Goal: Transaction & Acquisition: Book appointment/travel/reservation

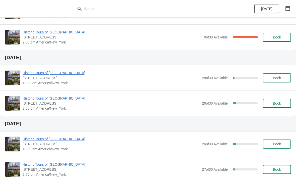
scroll to position [113, 0]
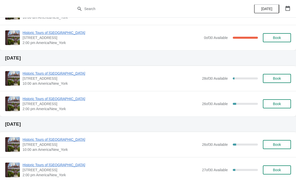
click at [60, 71] on span "Historic Tours of [GEOGRAPHIC_DATA]" at bounding box center [111, 73] width 177 height 5
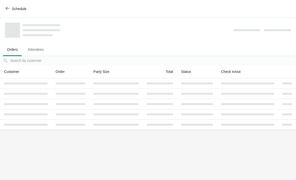
scroll to position [0, 0]
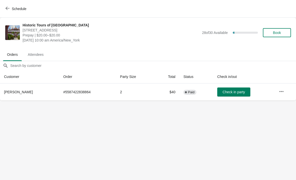
click at [9, 6] on button "Schedule" at bounding box center [17, 8] width 28 height 9
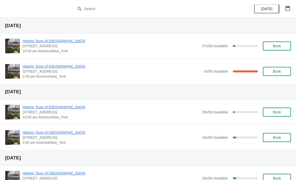
scroll to position [78, 0]
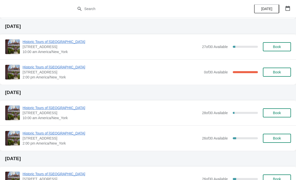
click at [29, 65] on span "Historic Tours of [GEOGRAPHIC_DATA]" at bounding box center [112, 66] width 179 height 5
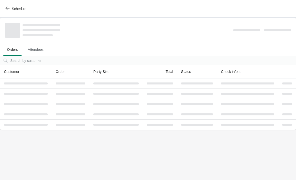
scroll to position [0, 0]
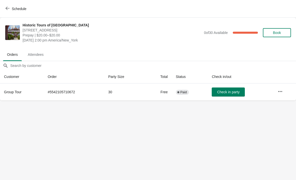
click at [12, 8] on span "Schedule" at bounding box center [19, 9] width 15 height 4
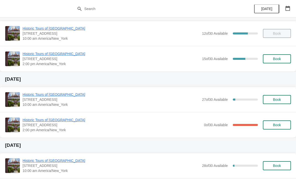
scroll to position [29, 0]
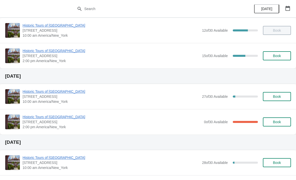
click at [59, 47] on div "Historic Tours of [GEOGRAPHIC_DATA] [STREET_ADDRESS][PERSON_NAME] 2:00 pm [GEOG…" at bounding box center [148, 55] width 296 height 25
click at [277, 52] on button "Book" at bounding box center [277, 55] width 28 height 9
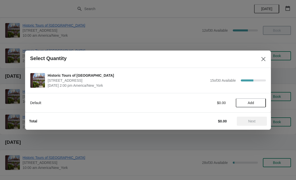
click at [254, 99] on button "Add" at bounding box center [251, 102] width 30 height 9
click at [258, 103] on icon at bounding box center [259, 102] width 5 height 5
click at [255, 117] on button "Next" at bounding box center [252, 120] width 30 height 9
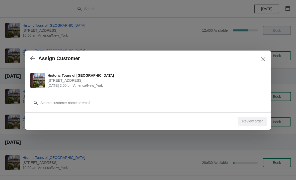
click at [240, 97] on div "Customer" at bounding box center [148, 100] width 236 height 14
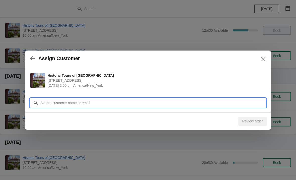
click at [239, 103] on input "Customer" at bounding box center [153, 102] width 226 height 9
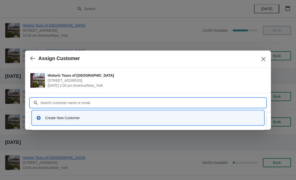
click at [103, 117] on div "Create New Customer" at bounding box center [152, 117] width 215 height 5
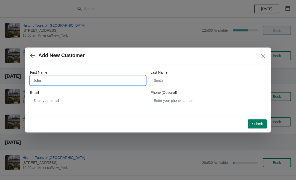
click at [93, 78] on input "First Name" at bounding box center [87, 80] width 115 height 9
type input "Bill"
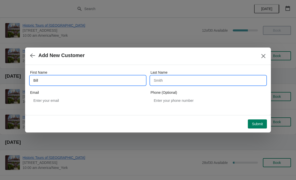
click at [180, 76] on input "Last Name" at bounding box center [208, 80] width 115 height 9
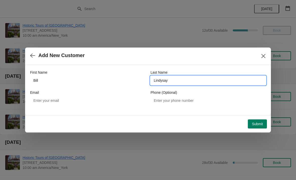
type input "Lindysay"
click at [258, 123] on span "Submit" at bounding box center [257, 124] width 11 height 4
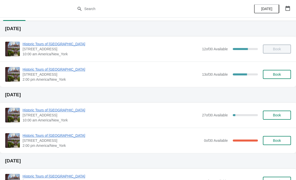
scroll to position [10, 0]
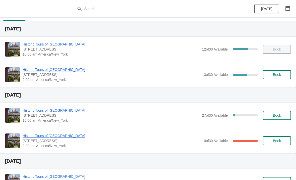
click at [70, 69] on span "Historic Tours of [GEOGRAPHIC_DATA]" at bounding box center [111, 69] width 177 height 5
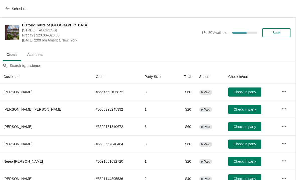
scroll to position [0, 0]
